Goal: Task Accomplishment & Management: Use online tool/utility

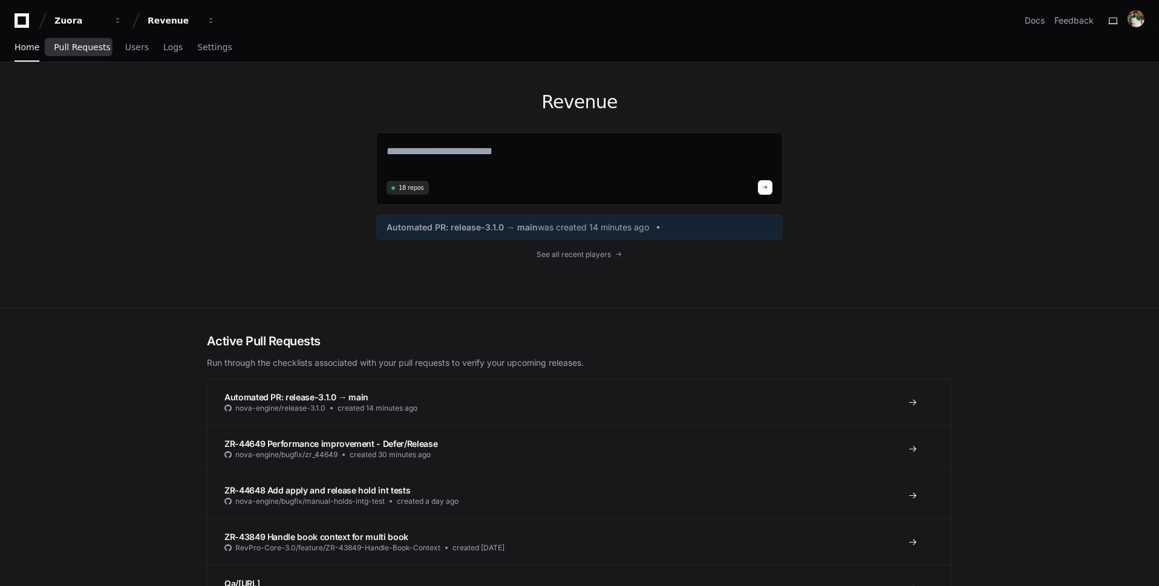
click at [99, 50] on span "Pull Requests" at bounding box center [82, 47] width 56 height 7
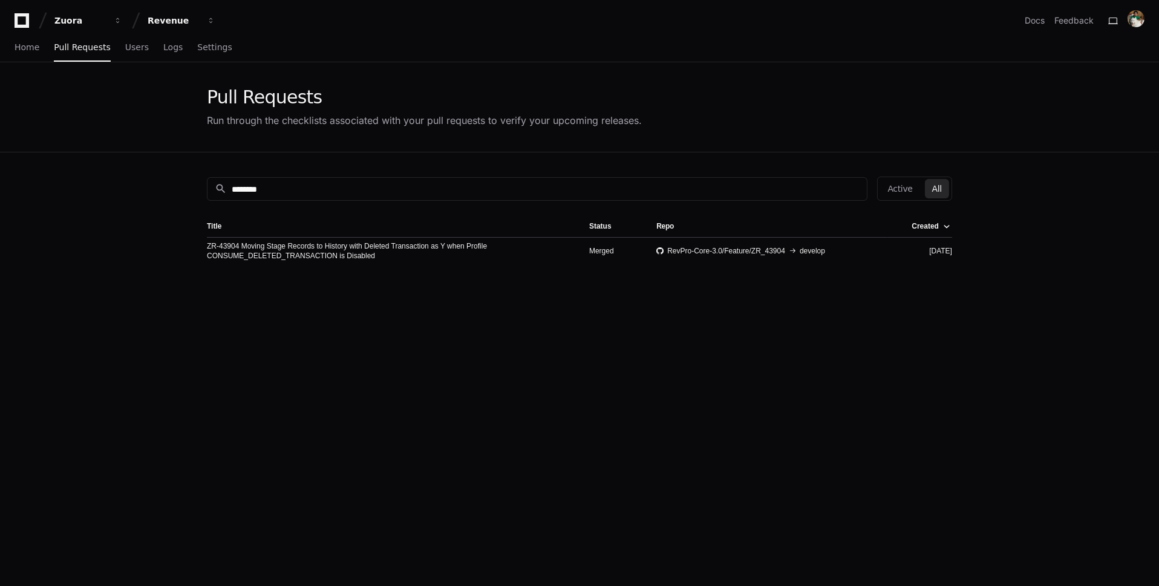
drag, startPoint x: 344, startPoint y: 179, endPoint x: 97, endPoint y: 179, distance: 246.9
click at [97, 179] on app-pull-request-list-page "Pull Requests Run through the checklists associated with your pull requests to …" at bounding box center [579, 400] width 1159 height 676
drag, startPoint x: 277, startPoint y: 192, endPoint x: 190, endPoint y: 191, distance: 87.1
click at [190, 192] on app-pull-request-list-page "Pull Requests Run through the checklists associated with your pull requests to …" at bounding box center [579, 400] width 1159 height 676
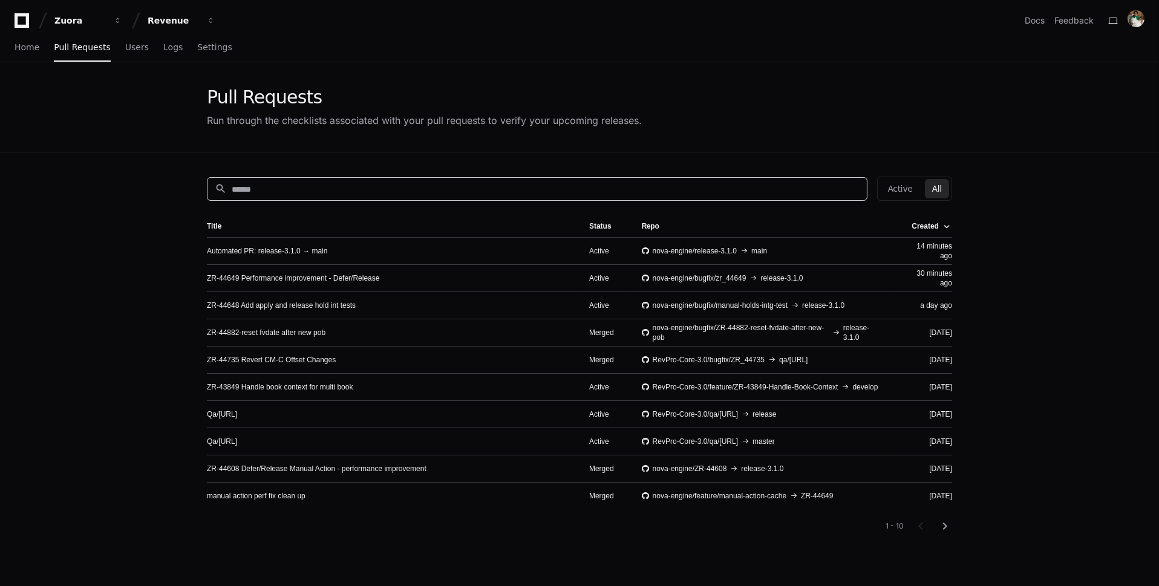
paste input "********"
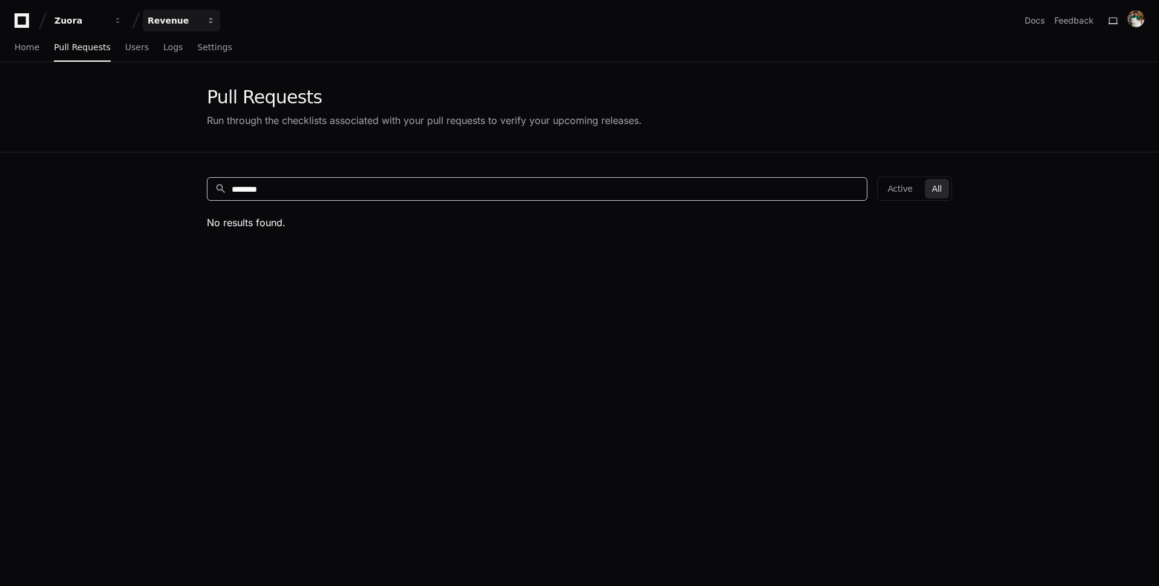
type input "********"
click at [196, 11] on button "Revenue" at bounding box center [181, 21] width 77 height 22
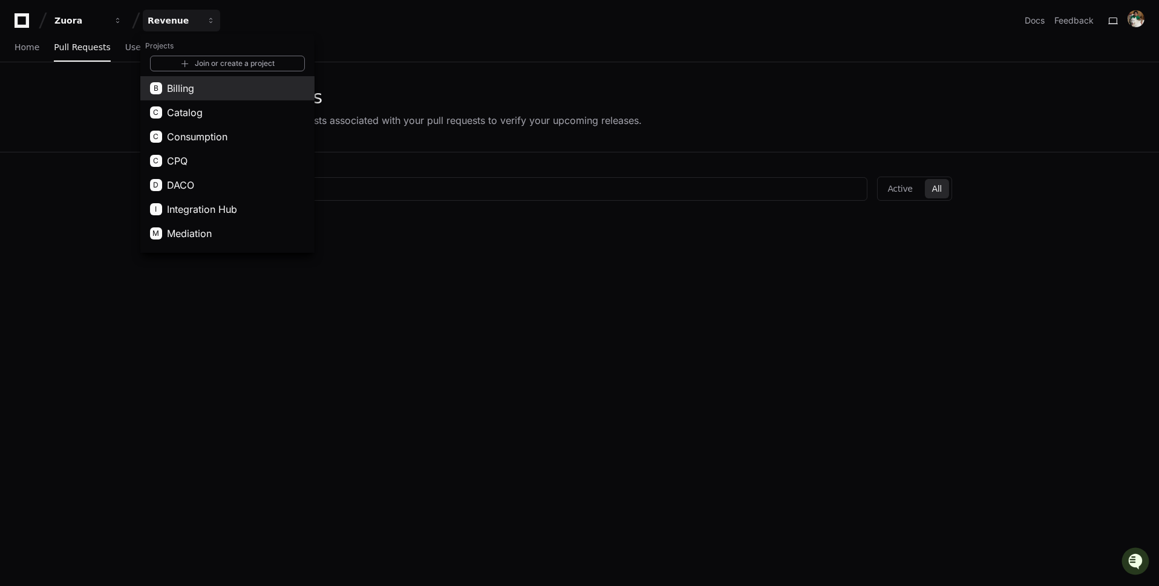
click at [203, 91] on button "B Billing" at bounding box center [227, 88] width 174 height 24
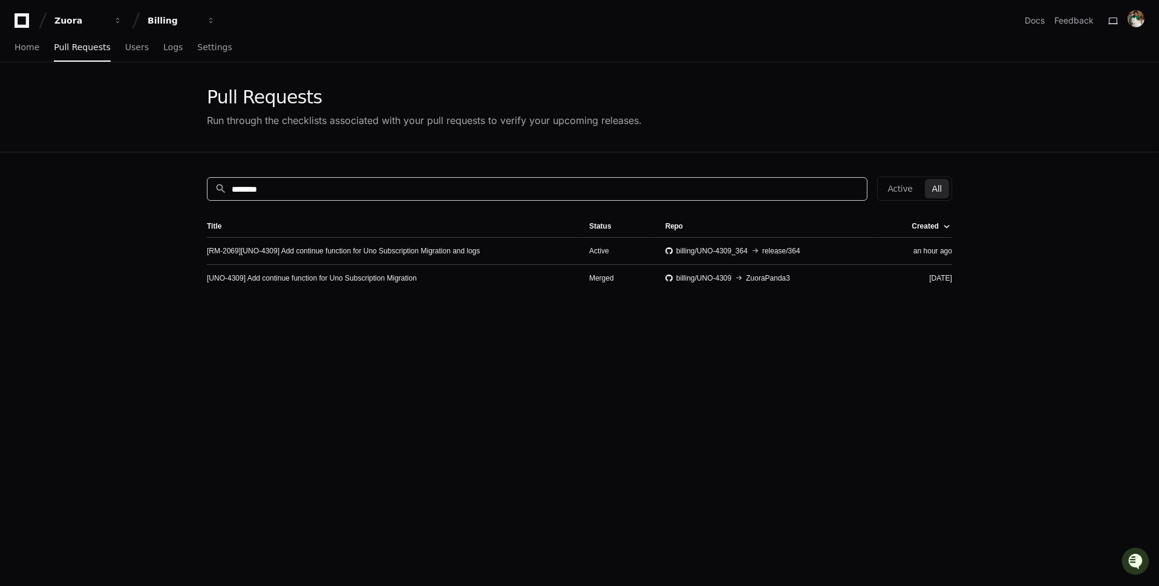
drag, startPoint x: 336, startPoint y: 190, endPoint x: 103, endPoint y: 168, distance: 234.0
click at [105, 168] on app-pull-request-list-page "Pull Requests Run through the checklists associated with your pull requests to …" at bounding box center [579, 400] width 1159 height 676
click at [432, 252] on link "[RM-2069][UNO-4309] Add continue function for Uno Subscription Migration and lo…" at bounding box center [343, 251] width 273 height 10
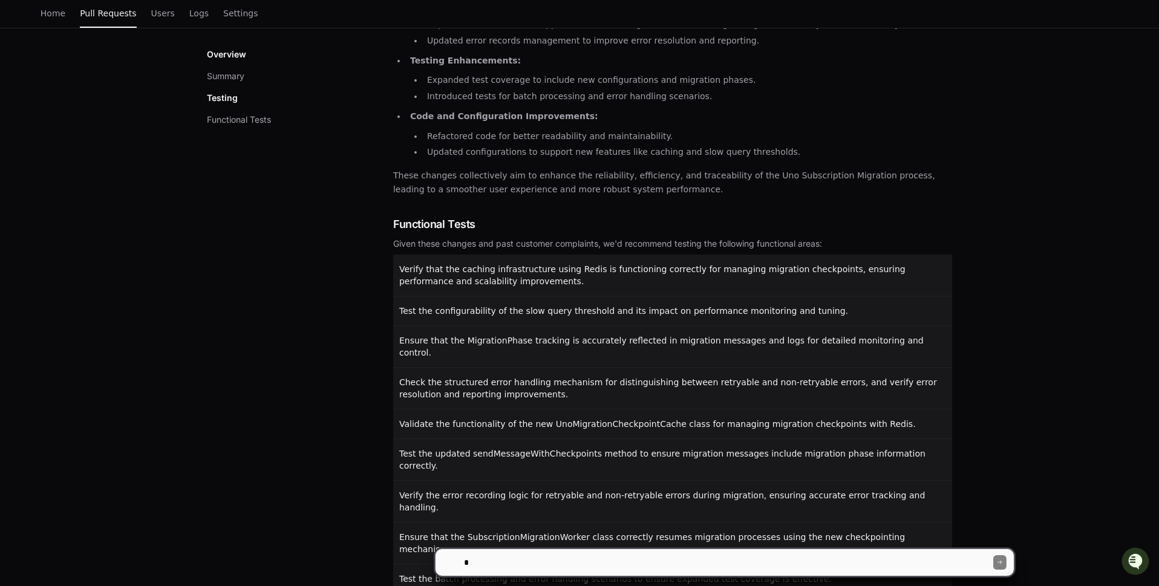
scroll to position [419, 0]
drag, startPoint x: 486, startPoint y: 182, endPoint x: 381, endPoint y: 185, distance: 105.3
click at [381, 185] on div "Overview Summary Testing Functional Tests Summary The pull request introduces s…" at bounding box center [579, 244] width 745 height 865
click at [401, 265] on span "Verify that the caching infrastructure using Redis is functioning correctly for…" at bounding box center [652, 276] width 506 height 22
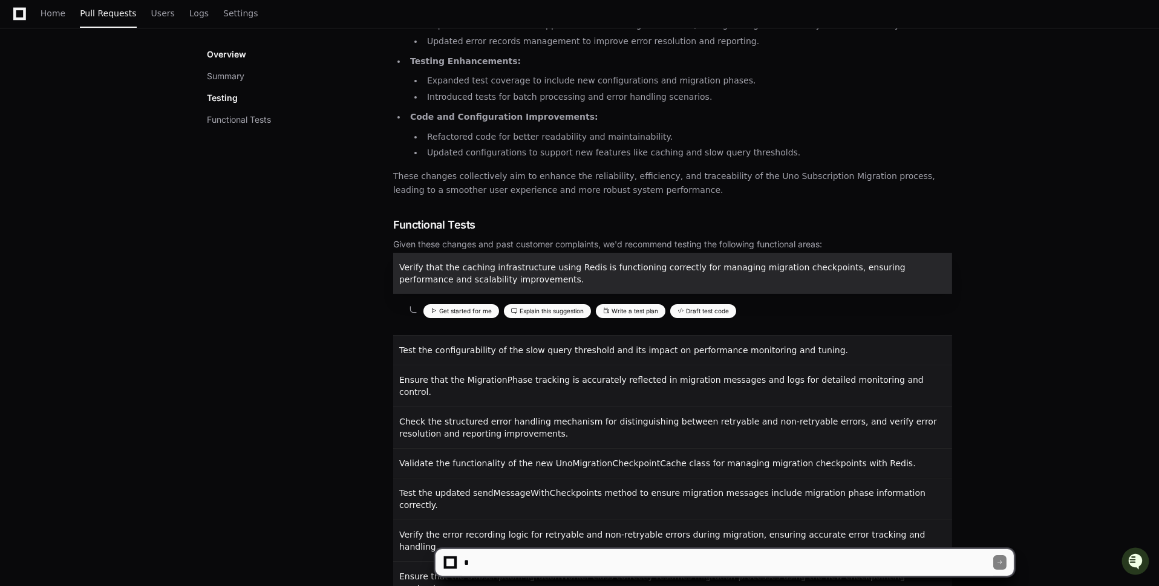
click at [425, 263] on span "Verify that the caching infrastructure using Redis is functioning correctly for…" at bounding box center [652, 274] width 506 height 22
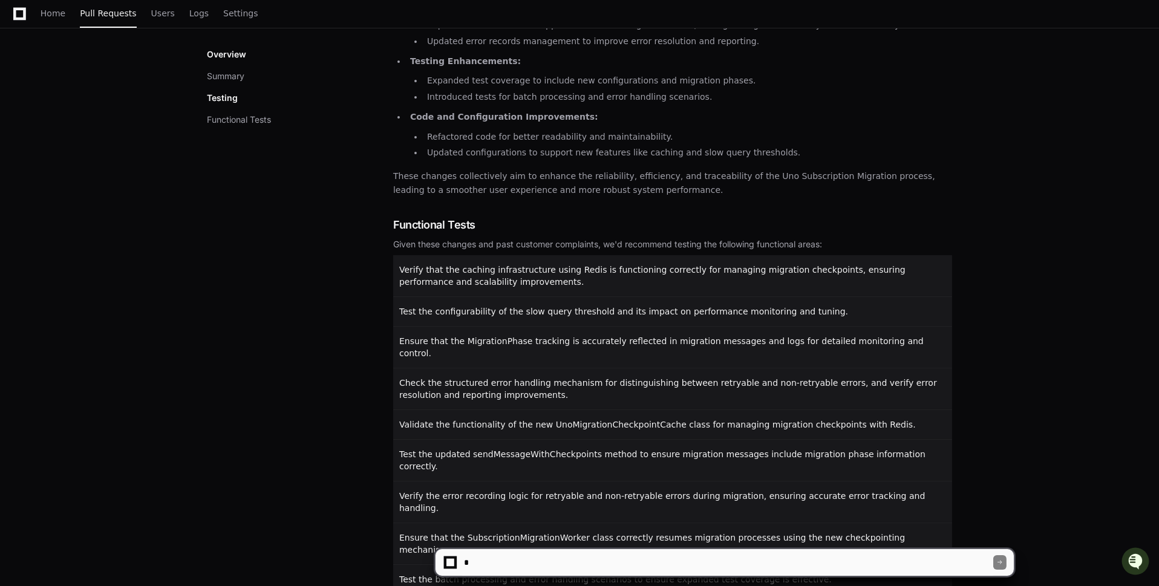
drag, startPoint x: 401, startPoint y: 228, endPoint x: 634, endPoint y: 557, distance: 402.8
click at [635, 557] on div "Summary The pull request introduces several enhancements and changes to the Uno…" at bounding box center [672, 244] width 559 height 865
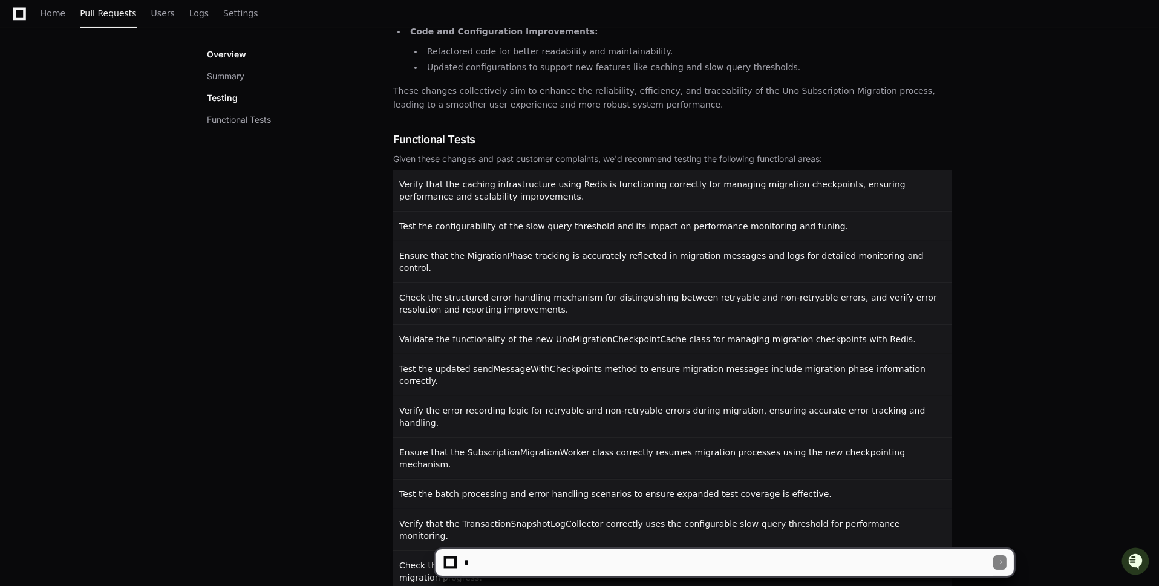
copy div "Verify that the caching infrastructure using Redis is functioning correctly for…"
click at [641, 554] on textarea at bounding box center [727, 562] width 531 height 27
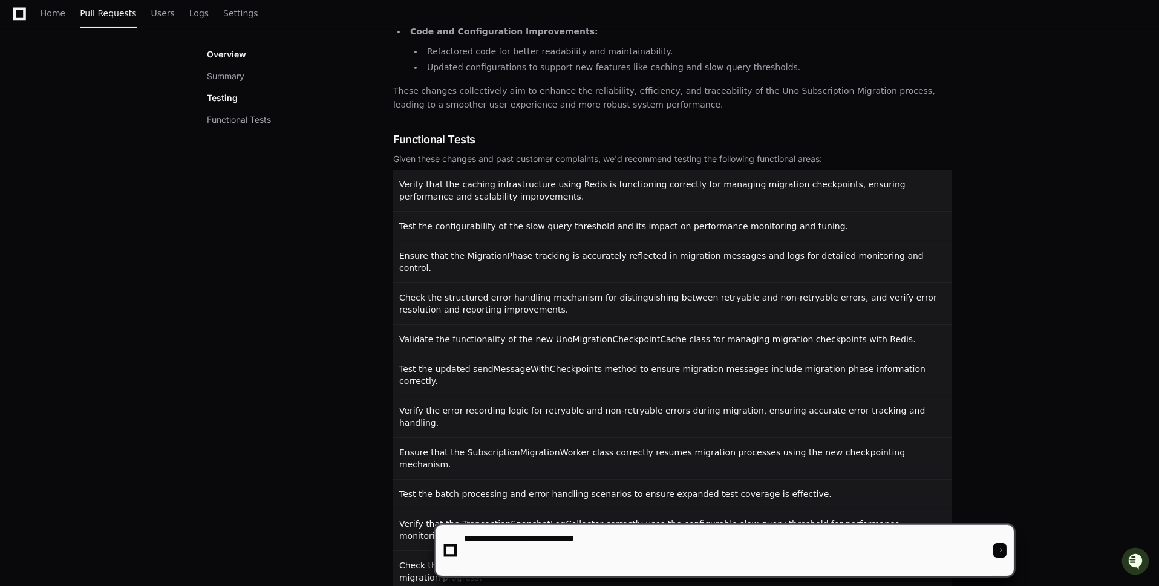
paste textarea "**********"
type textarea "**********"
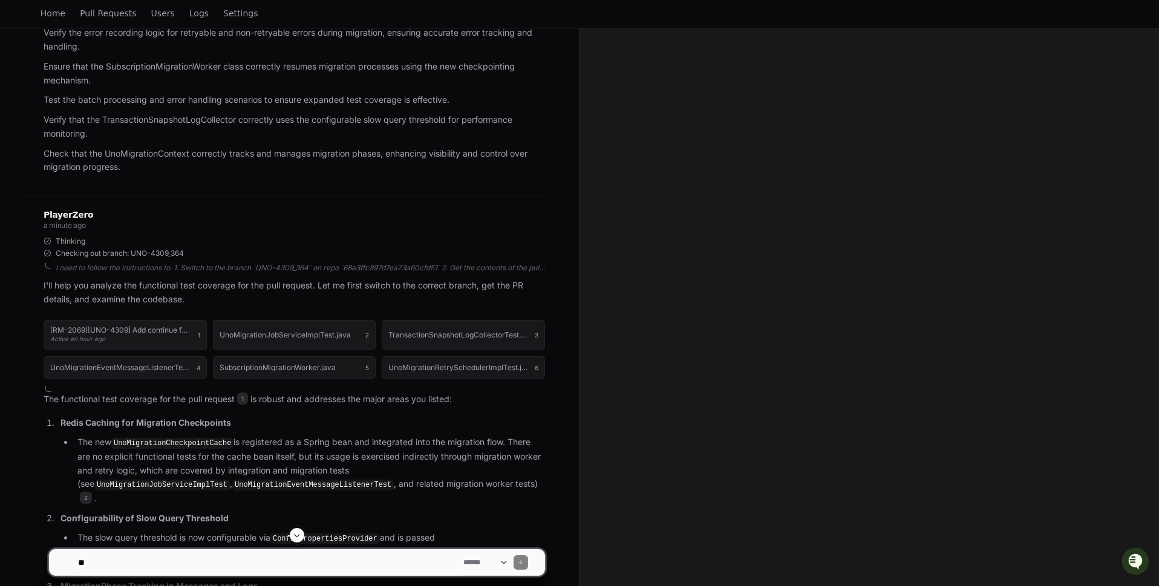
scroll to position [402, 0]
